Goal: Transaction & Acquisition: Purchase product/service

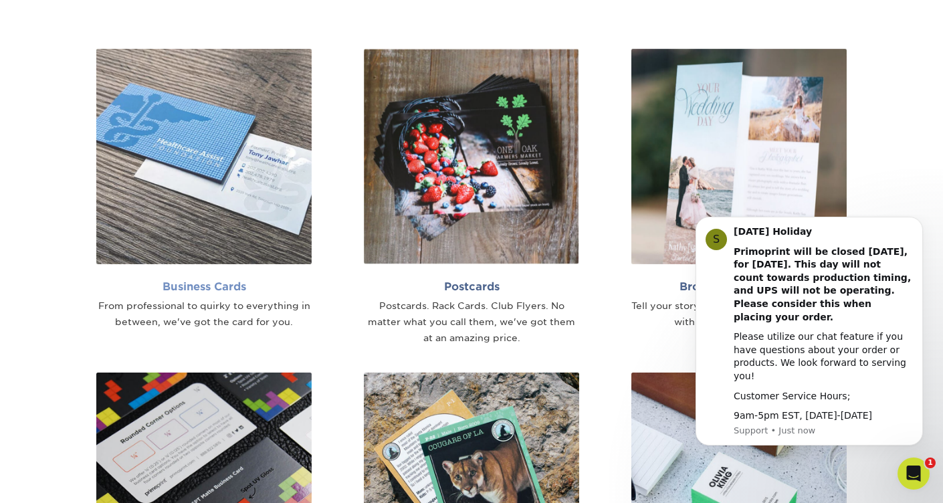
click at [198, 212] on img at bounding box center [203, 156] width 215 height 215
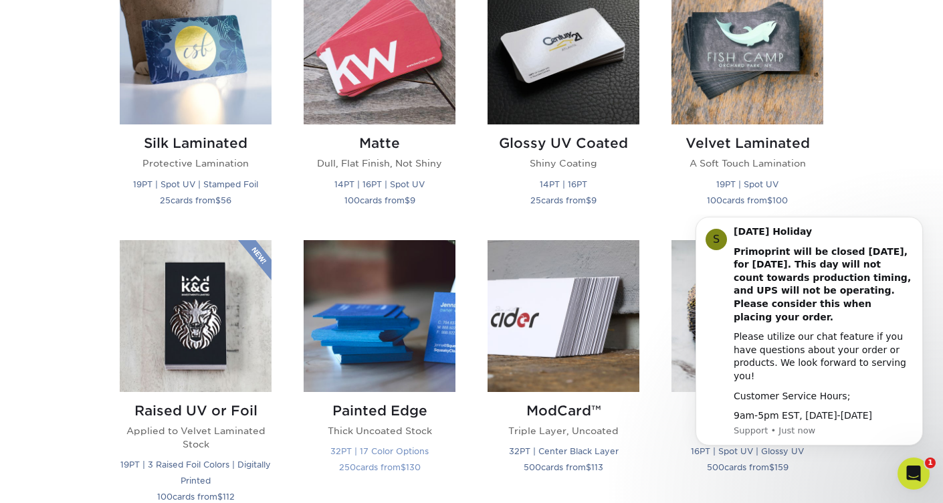
scroll to position [708, 0]
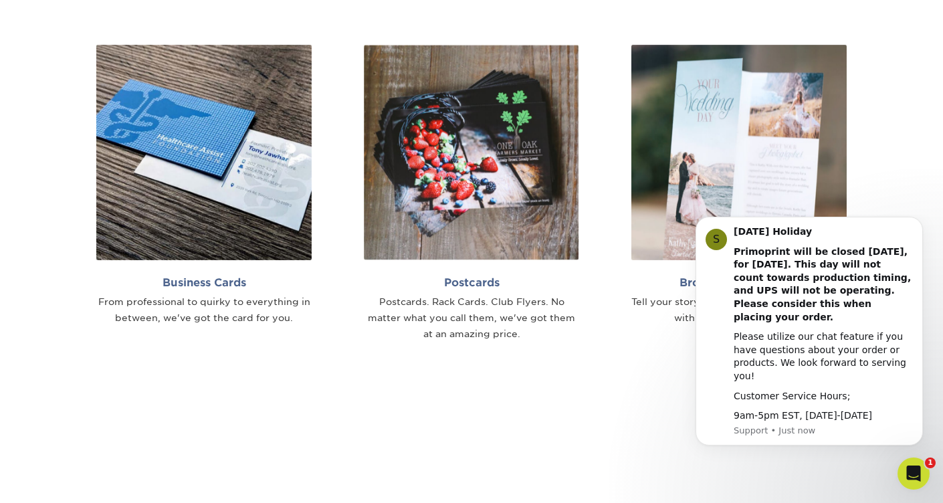
scroll to position [922, 0]
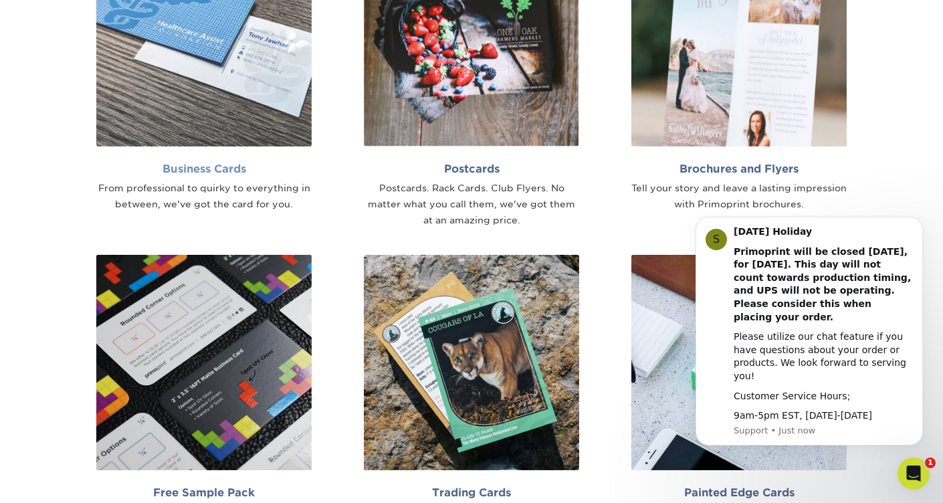
click at [220, 130] on img at bounding box center [203, 38] width 215 height 215
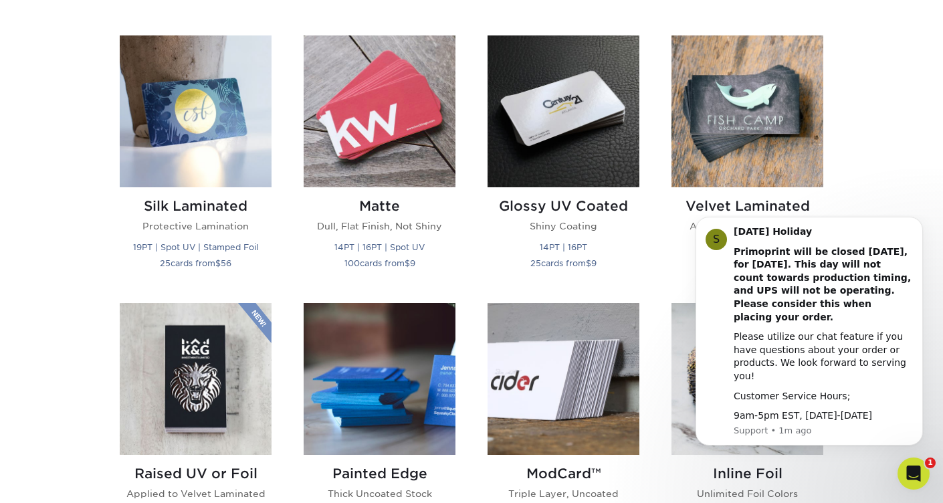
scroll to position [645, 0]
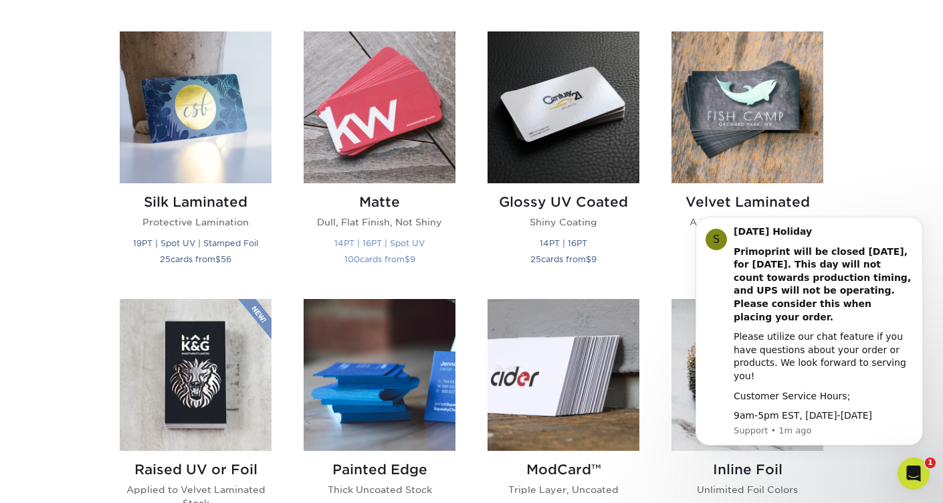
click at [360, 152] on img at bounding box center [380, 107] width 152 height 152
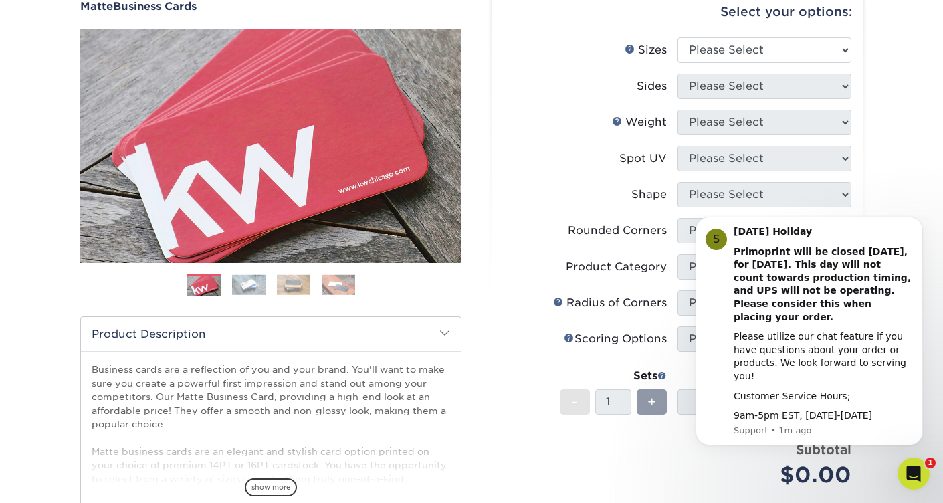
scroll to position [130, 0]
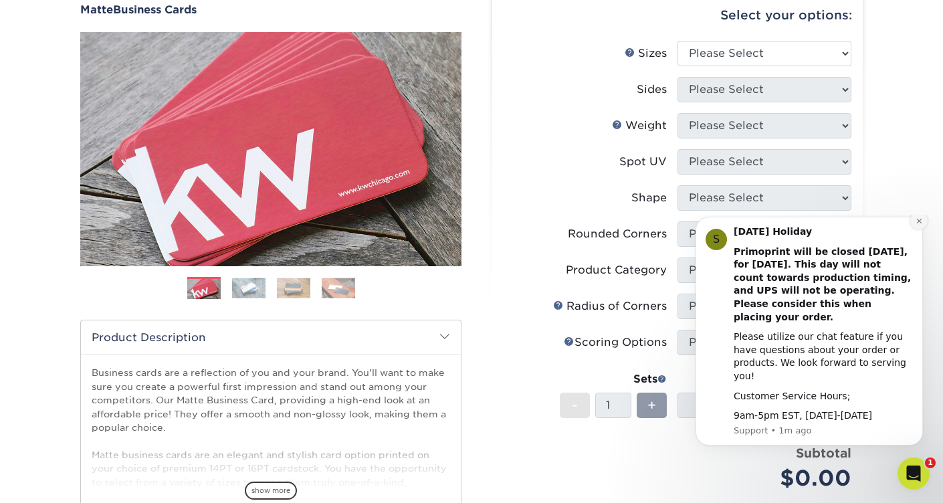
click at [917, 225] on icon "Dismiss notification" at bounding box center [919, 220] width 7 height 7
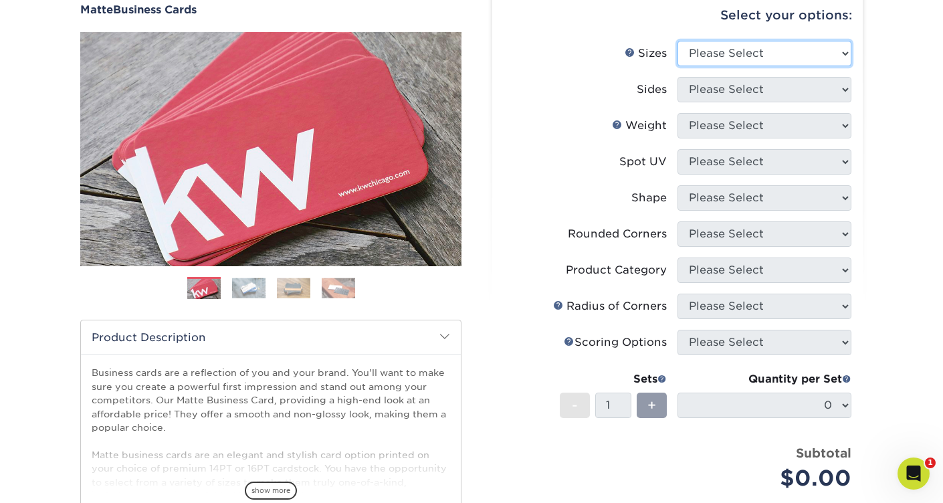
select select "2.00x3.50"
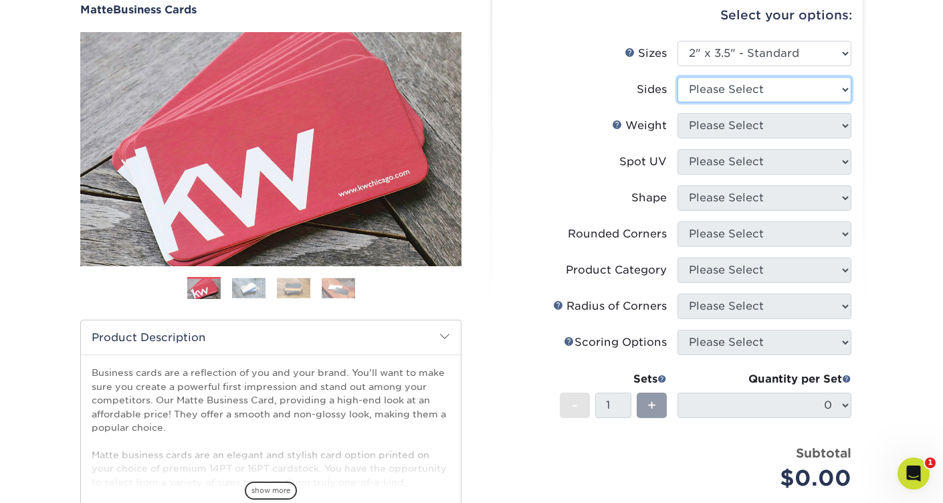
select select "13abbda7-1d64-4f25-8bb2-c179b224825d"
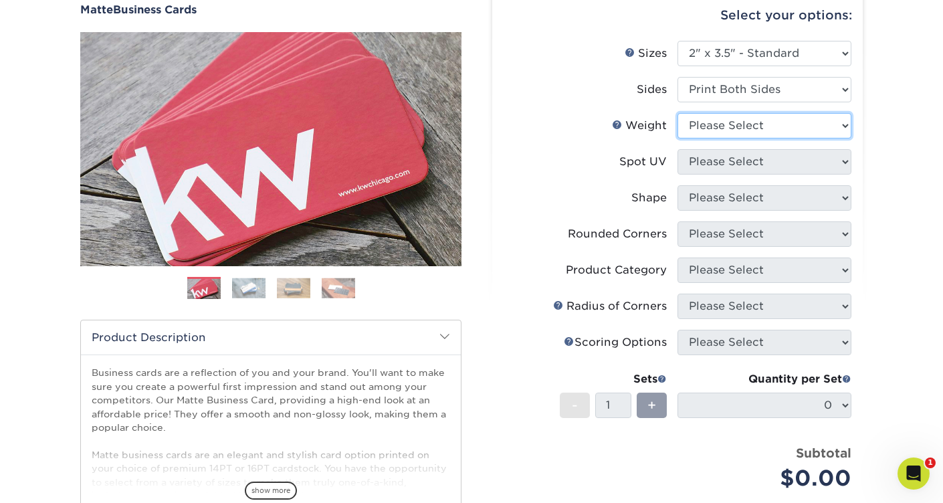
select select "16PT"
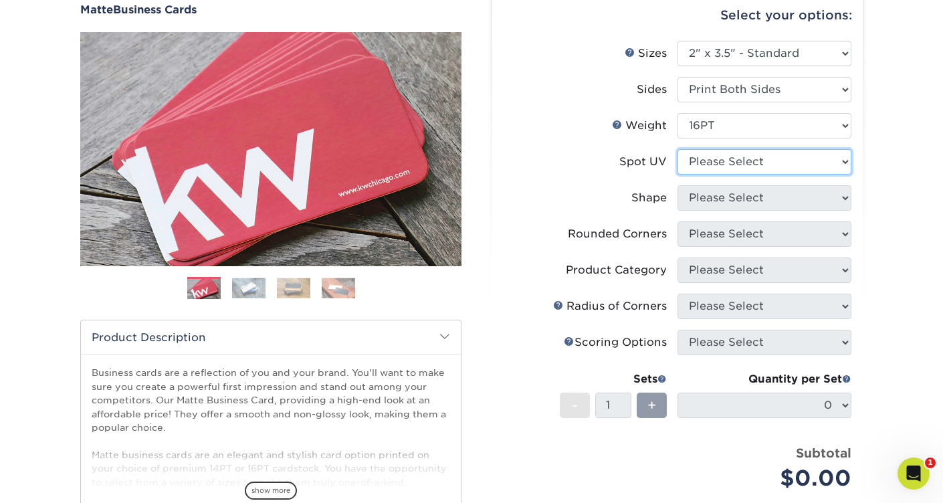
select select "3"
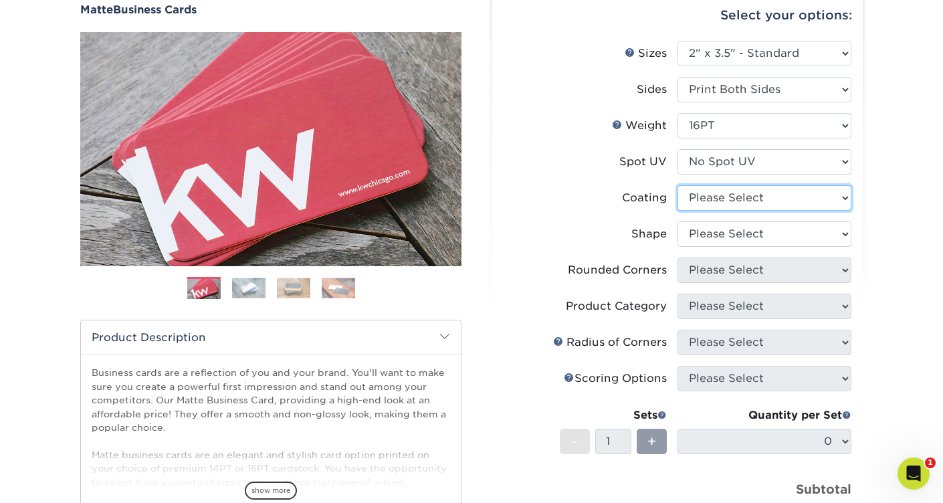
select select "121bb7b5-3b4d-429f-bd8d-bbf80e953313"
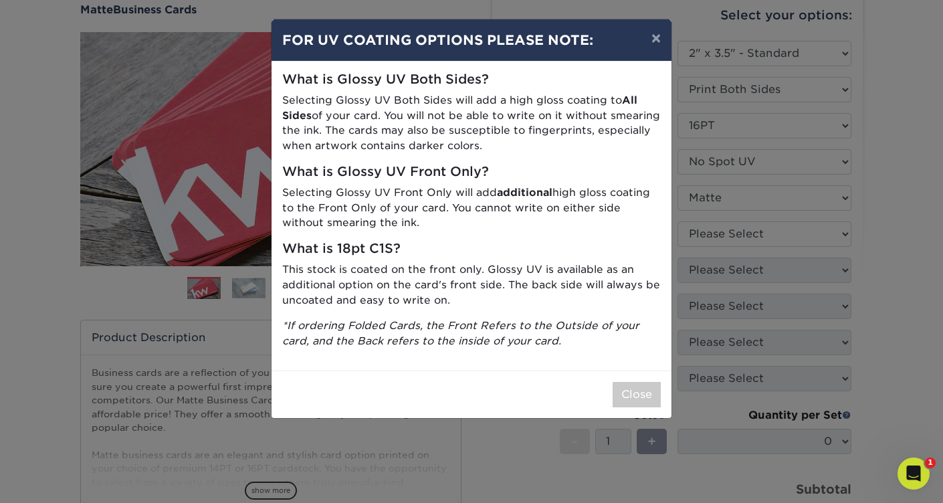
click at [728, 238] on div "× FOR UV COATING OPTIONS PLEASE NOTE: What is Glossy UV Both Sides? Selecting G…" at bounding box center [471, 251] width 943 height 503
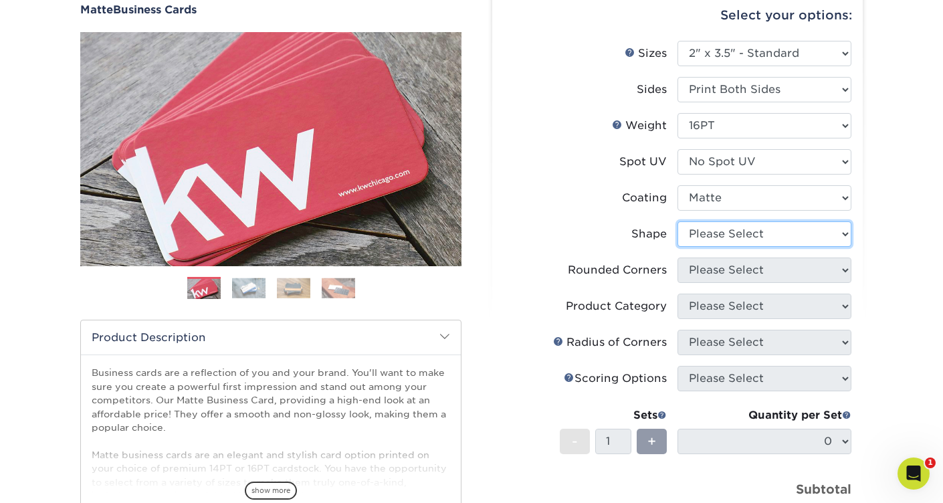
select select "standard"
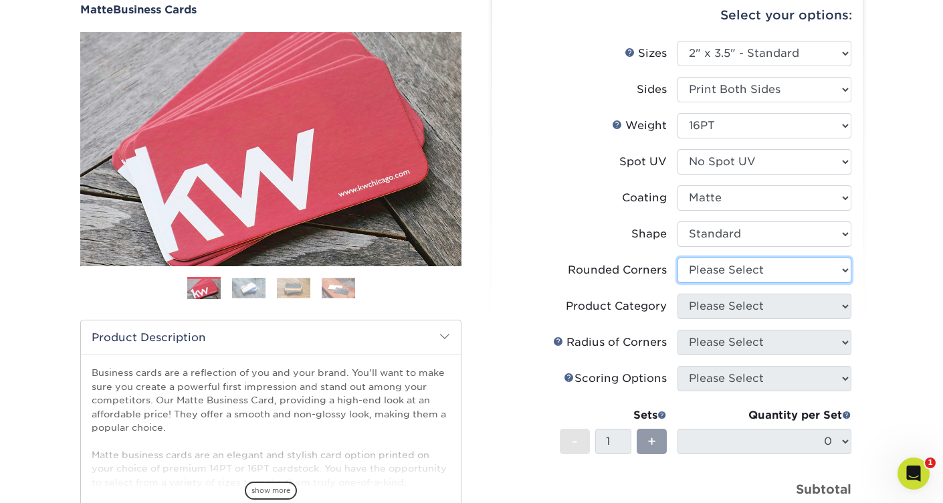
select select "0"
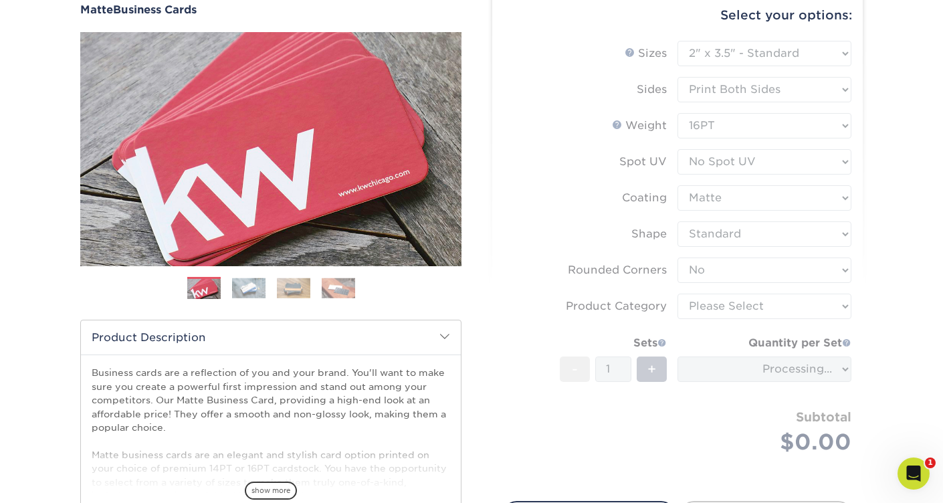
click at [735, 304] on form "Sizes Help Sizes Please Select 1.5" x 3.5" - Mini 1.75" x 3.5" - Mini 2" x 2" -…" at bounding box center [677, 263] width 349 height 445
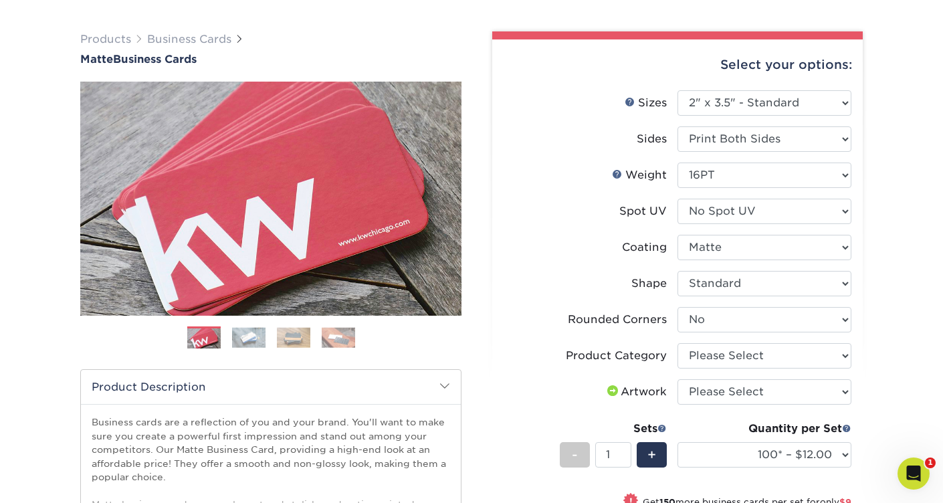
scroll to position [82, 0]
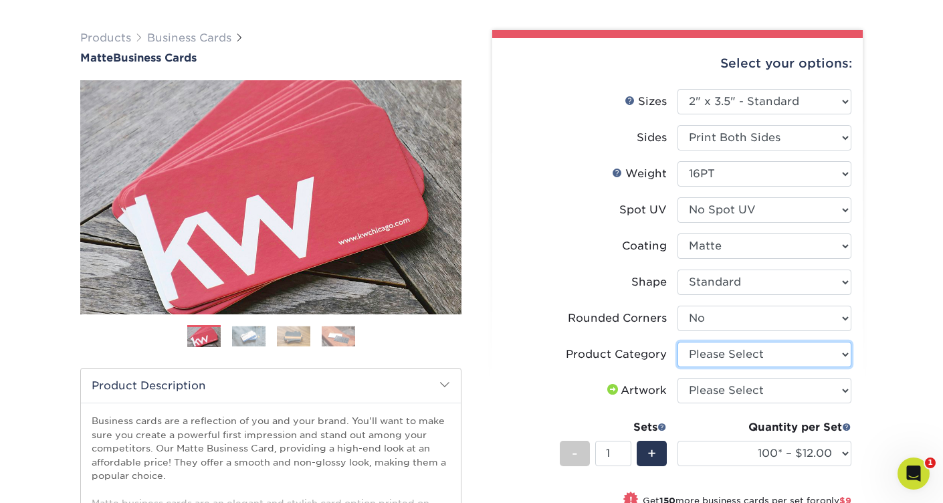
select select "3b5148f1-0588-4f88-a218-97bcfdce65c1"
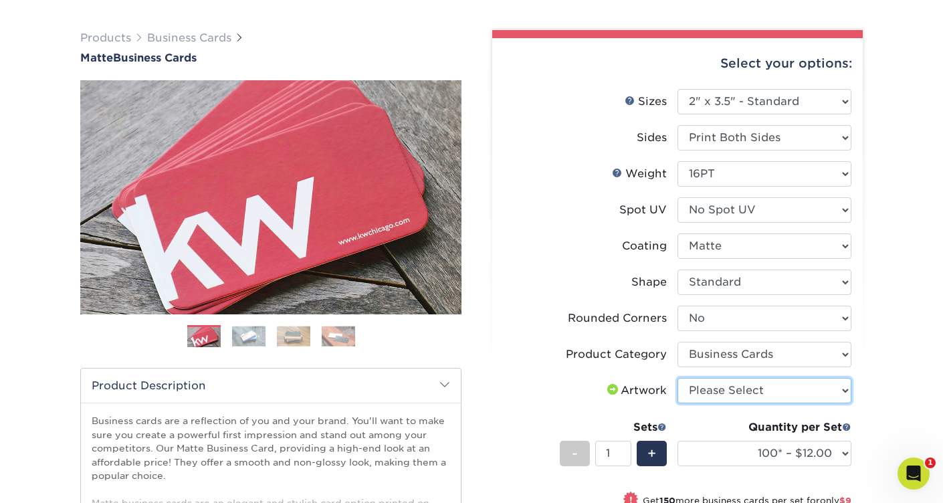
select select "upload"
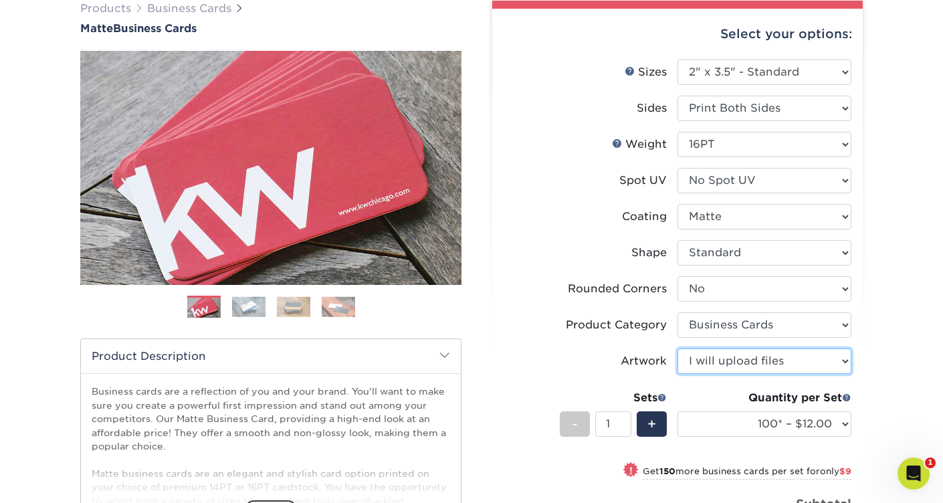
scroll to position [110, 0]
